Goal: Use online tool/utility: Use online tool/utility

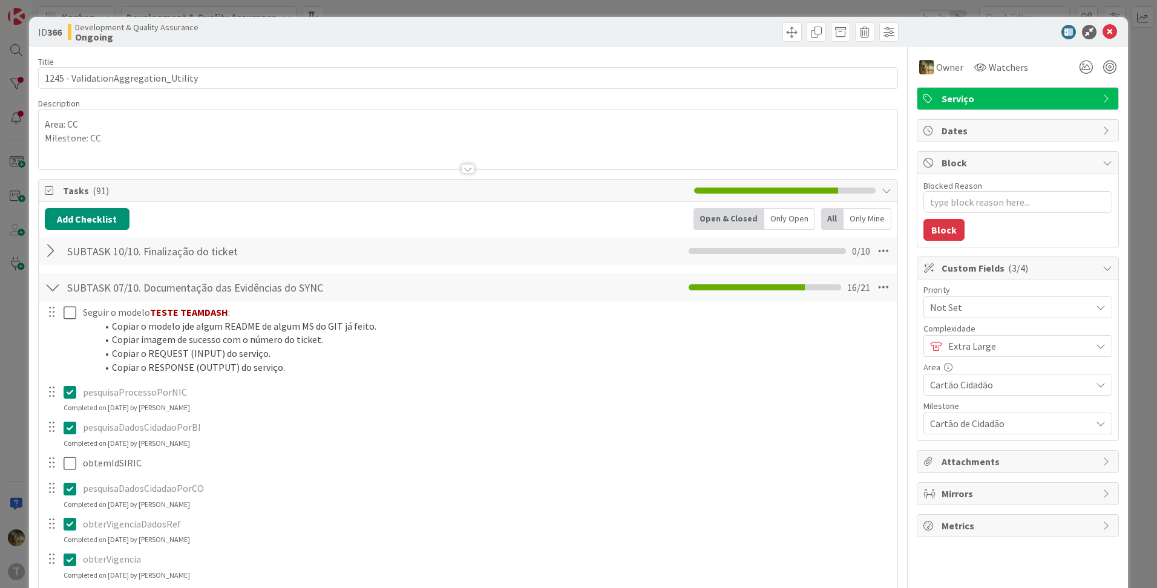
click at [1103, 34] on icon at bounding box center [1109, 32] width 15 height 15
type textarea "x"
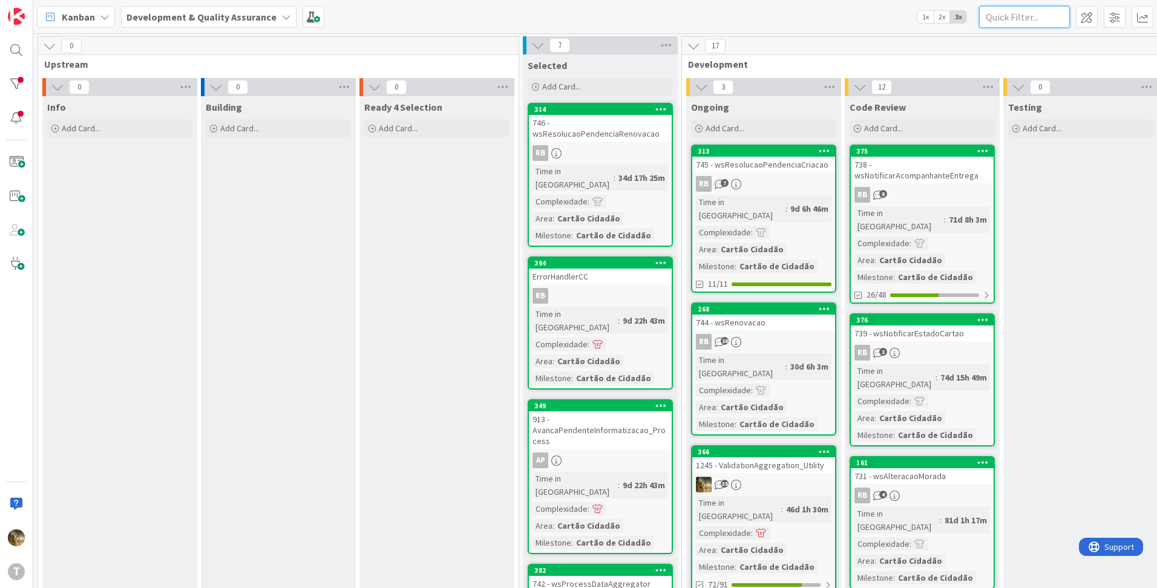
click at [1049, 24] on input "text" at bounding box center [1024, 17] width 91 height 22
click at [16, 83] on div at bounding box center [16, 84] width 24 height 24
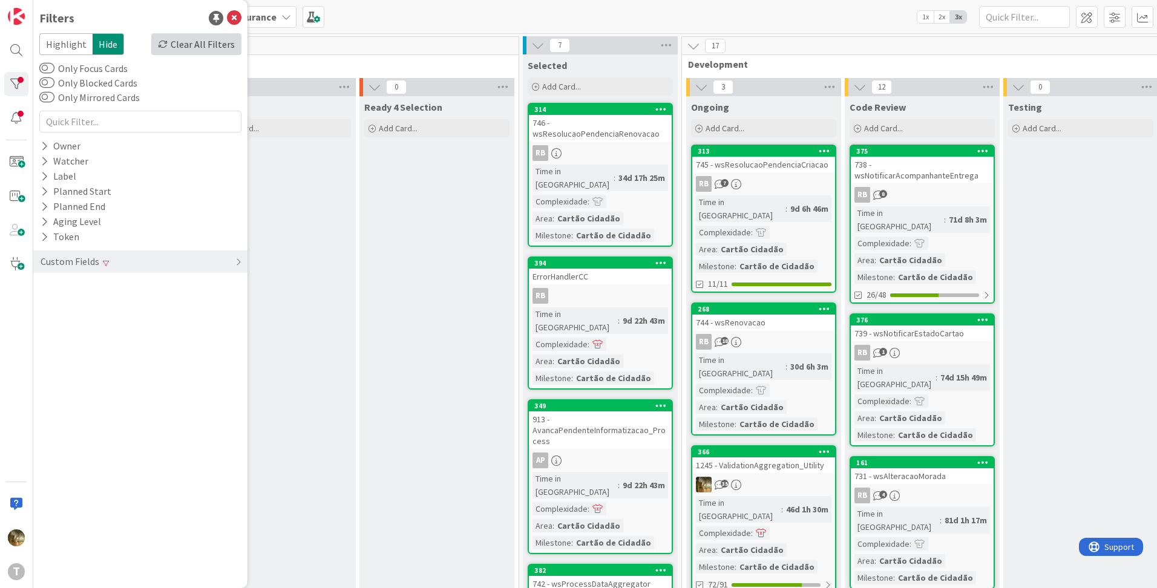
click at [191, 51] on div "Clear All Filters" at bounding box center [196, 44] width 90 height 22
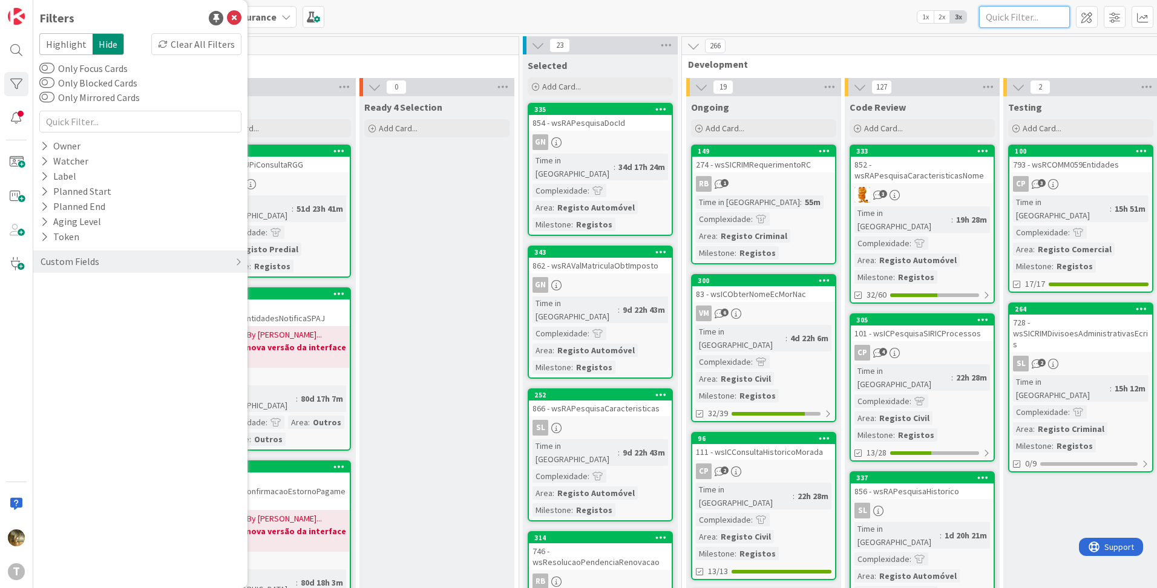
click at [1005, 19] on input "text" at bounding box center [1024, 17] width 91 height 22
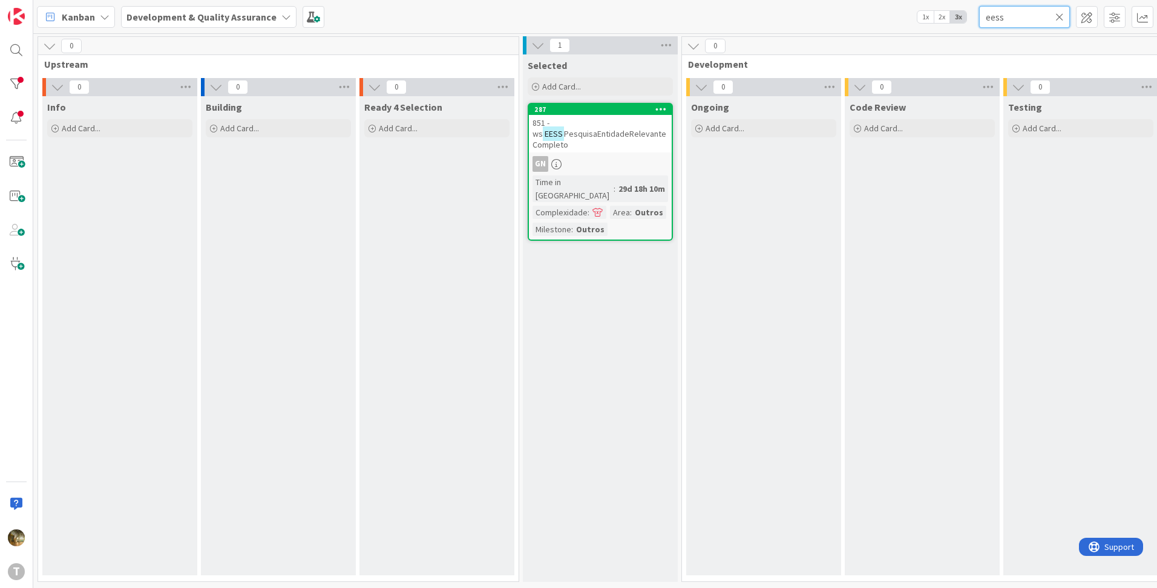
type input "eess"
